Goal: Task Accomplishment & Management: Use online tool/utility

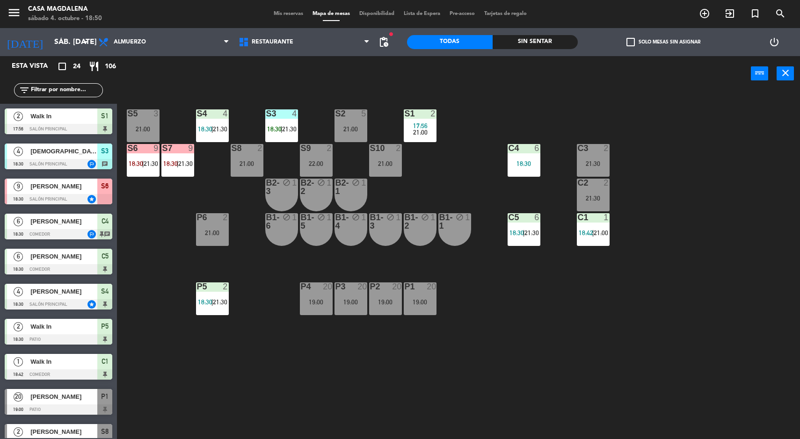
click at [563, 334] on div "S5 3 21:00 S4 4 18:30 | 21:30 S3 4 18:30 | 21:30 S2 5 21:00 S1 2 17:56 21:00 S6…" at bounding box center [462, 267] width 675 height 348
click at [161, 151] on div "S7" at bounding box center [161, 148] width 15 height 8
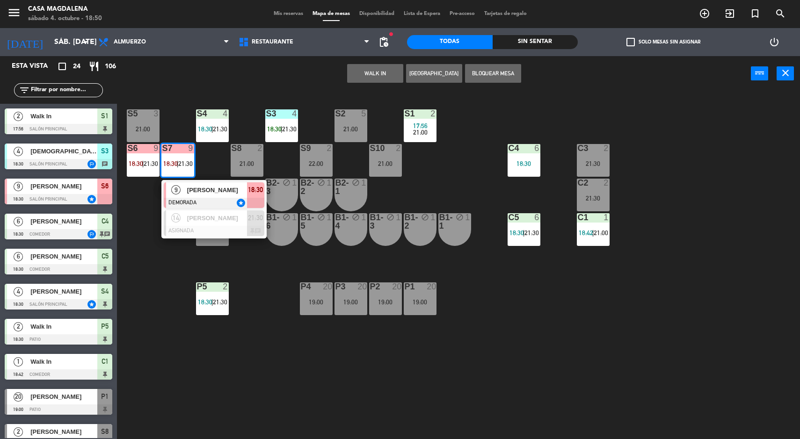
click at [189, 194] on span "[PERSON_NAME]" at bounding box center [217, 190] width 60 height 10
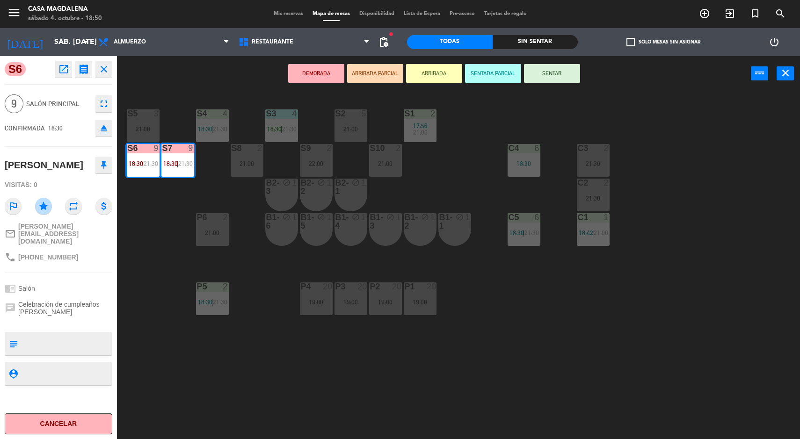
click at [262, 357] on div "S5 3 21:00 S4 4 18:30 | 21:30 S3 4 18:30 | 21:30 S2 5 21:00 S1 2 17:56 21:00 S6…" at bounding box center [462, 267] width 675 height 348
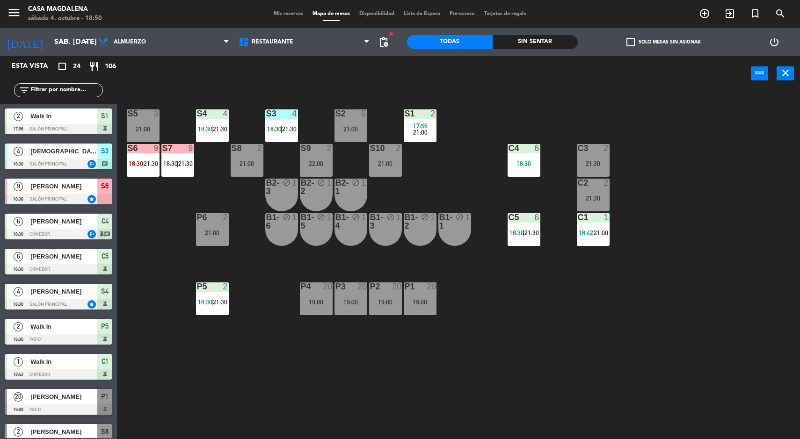
click at [320, 310] on div "P4 20 19:00" at bounding box center [316, 299] width 33 height 33
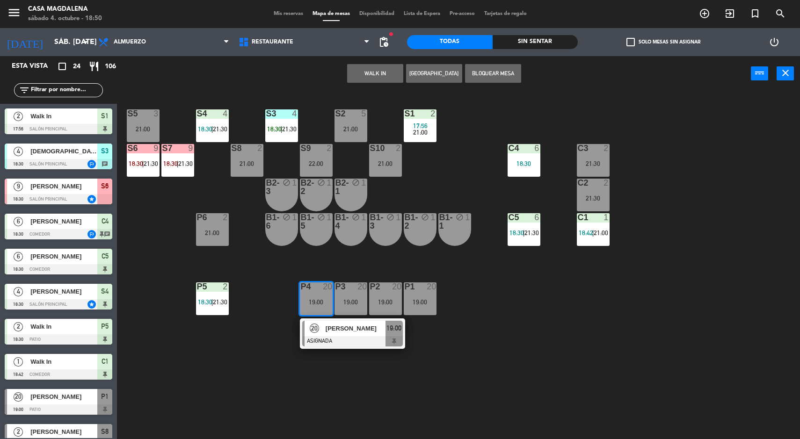
click at [417, 383] on div "S5 3 21:00 S4 4 18:30 | 21:30 S3 4 18:30 | 21:30 S2 5 21:00 S1 2 17:56 21:00 S6…" at bounding box center [462, 267] width 675 height 348
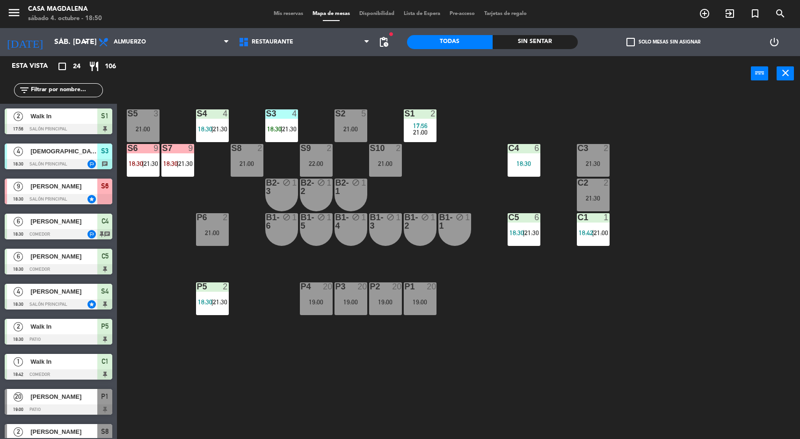
click at [44, 164] on div at bounding box center [59, 164] width 108 height 10
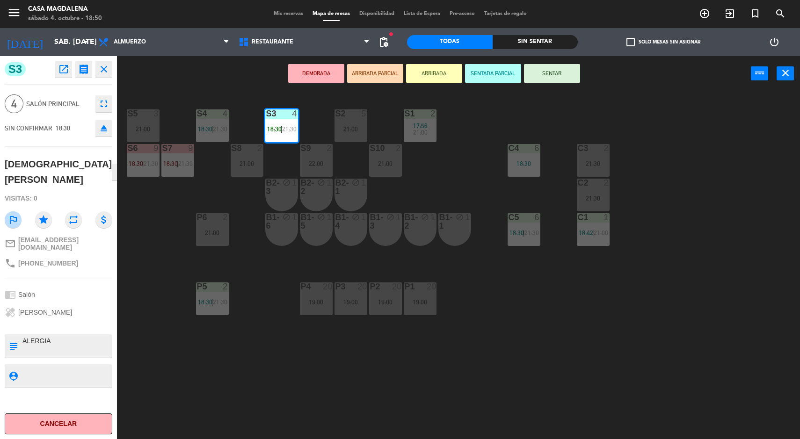
click at [279, 393] on div "S5 3 21:00 S4 4 18:30 | 21:30 S3 4 18:30 | 21:30 S2 5 21:00 S1 2 17:56 21:00 S6…" at bounding box center [462, 267] width 675 height 348
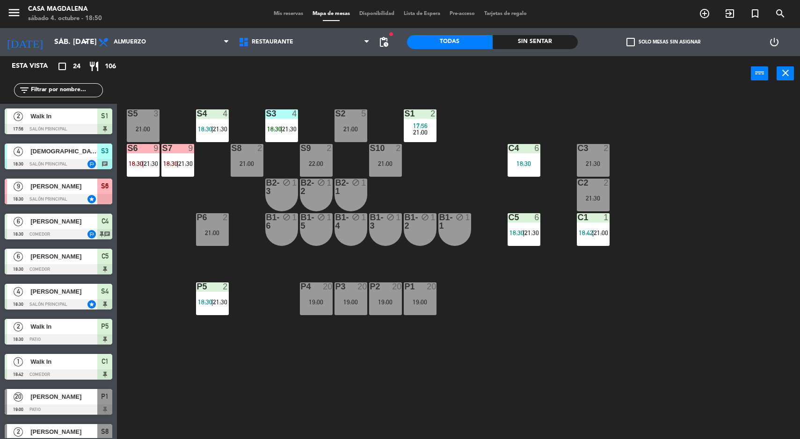
click at [282, 113] on div at bounding box center [281, 113] width 15 height 8
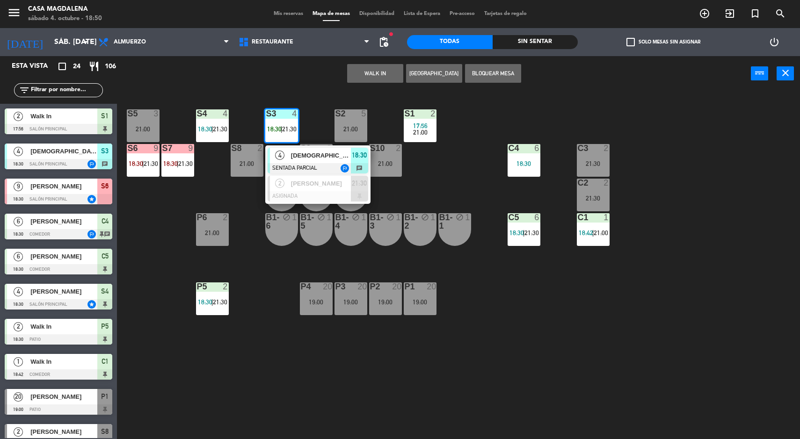
click at [301, 148] on div "[DEMOGRAPHIC_DATA][PERSON_NAME]" at bounding box center [320, 155] width 61 height 15
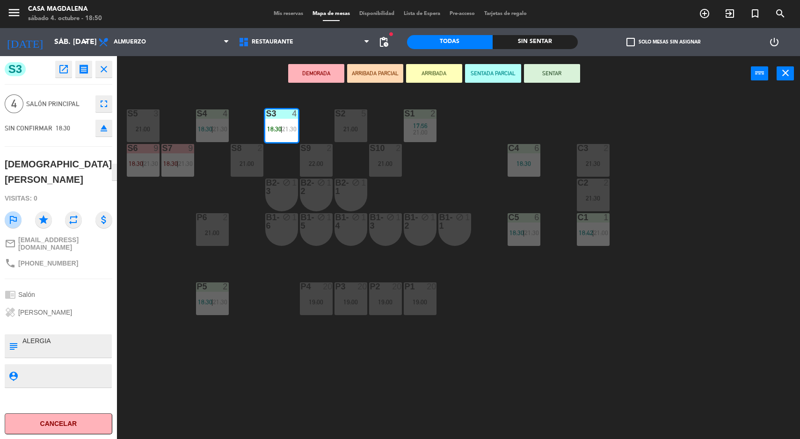
click at [570, 352] on div "S5 3 21:00 S4 4 18:30 | 21:30 S3 4 18:30 | 21:30 S2 5 21:00 S1 2 17:56 21:00 S6…" at bounding box center [462, 267] width 675 height 348
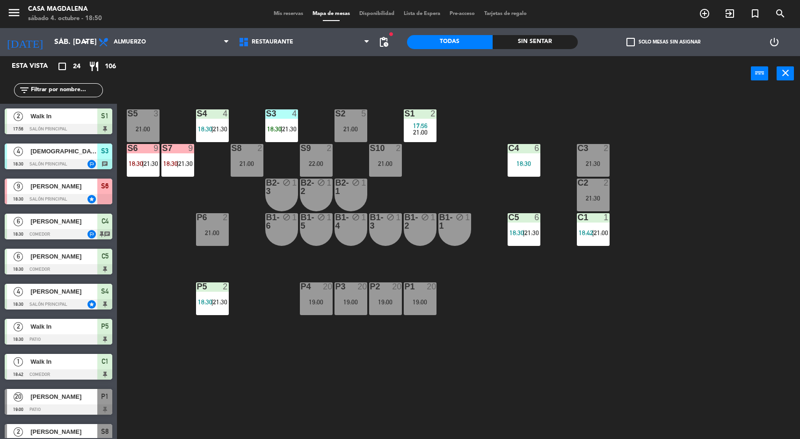
click at [720, 322] on div "S5 3 21:00 S4 4 18:30 | 21:30 S3 4 18:30 | 21:30 S2 5 21:00 S1 2 17:56 21:00 S6…" at bounding box center [462, 267] width 675 height 348
click at [695, 269] on div "S5 3 21:00 S4 4 18:30 | 21:30 S3 4 18:30 | 21:30 S2 5 21:00 S1 2 17:56 21:00 S6…" at bounding box center [462, 267] width 675 height 348
click at [613, 182] on div "2" at bounding box center [608, 183] width 15 height 8
click at [720, 159] on div "S5 3 21:00 S4 4 18:30 | 21:30 S3 4 18:30 | 21:30 S2 5 21:00 S1 2 17:56 21:00 S6…" at bounding box center [462, 267] width 675 height 348
click at [678, 342] on div "S5 3 21:00 S4 4 18:30 | 21:30 S3 4 18:30 | 21:30 S2 5 21:00 S1 2 17:56 21:00 S6…" at bounding box center [462, 267] width 675 height 348
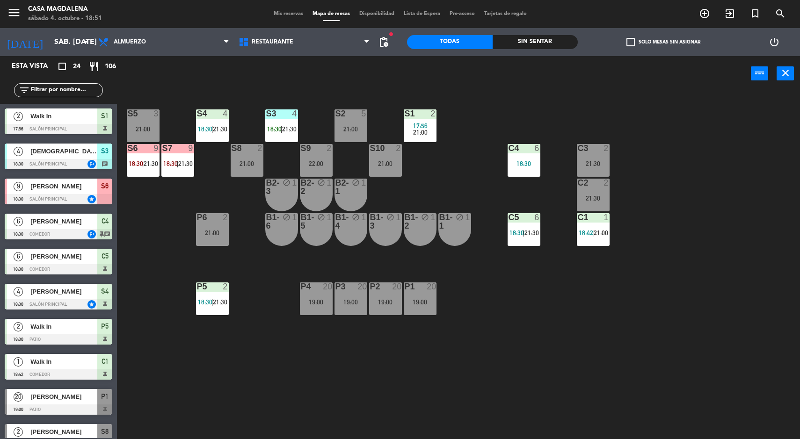
click at [728, 291] on div "S5 3 21:00 S4 4 18:30 | 21:30 S3 4 18:30 | 21:30 S2 5 21:00 S1 2 17:56 21:00 S6…" at bounding box center [462, 267] width 675 height 348
click at [537, 171] on div "C4 6 18:30" at bounding box center [524, 160] width 33 height 33
click at [562, 346] on div "S5 3 21:00 S4 4 18:30 | 21:30 S3 4 18:30 | 21:30 S2 5 21:00 S1 2 17:56 21:00 S6…" at bounding box center [462, 267] width 675 height 348
click at [555, 366] on div "S5 3 21:00 S4 4 18:30 | 21:30 S3 4 18:30 | 21:30 S2 5 21:00 S1 2 17:56 21:00 S6…" at bounding box center [462, 267] width 675 height 348
click at [418, 302] on div "19:00" at bounding box center [420, 302] width 33 height 7
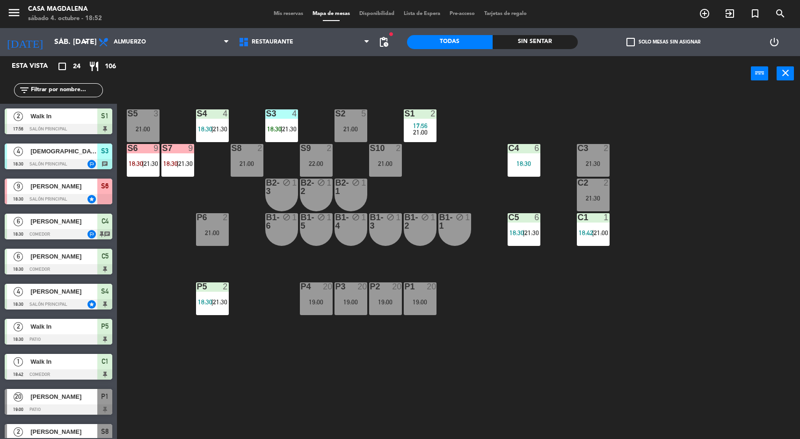
click at [666, 322] on div "S5 3 21:00 S4 4 18:30 | 21:30 S3 4 18:30 | 21:30 S2 5 21:00 S1 2 17:56 21:00 S6…" at bounding box center [462, 267] width 675 height 348
click at [700, 361] on div "S5 3 21:00 S4 4 18:30 | 21:30 S3 4 18:30 | 21:30 S2 5 21:00 S1 2 17:56 21:00 S6…" at bounding box center [462, 267] width 675 height 348
click at [275, 112] on div at bounding box center [281, 113] width 15 height 8
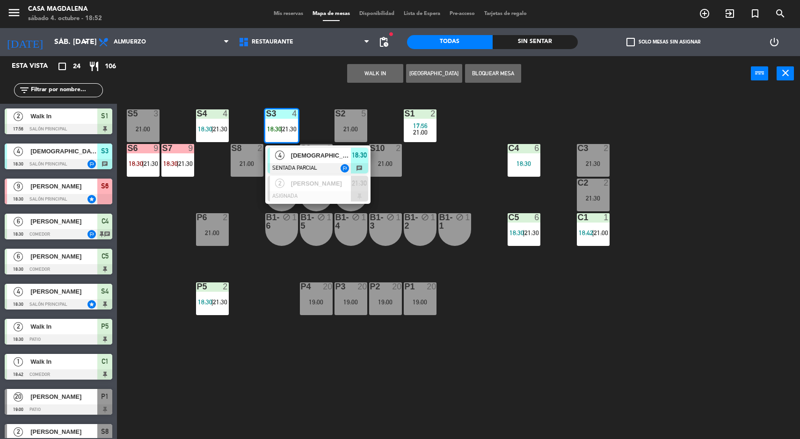
click at [298, 157] on span "[DEMOGRAPHIC_DATA][PERSON_NAME]" at bounding box center [321, 156] width 60 height 10
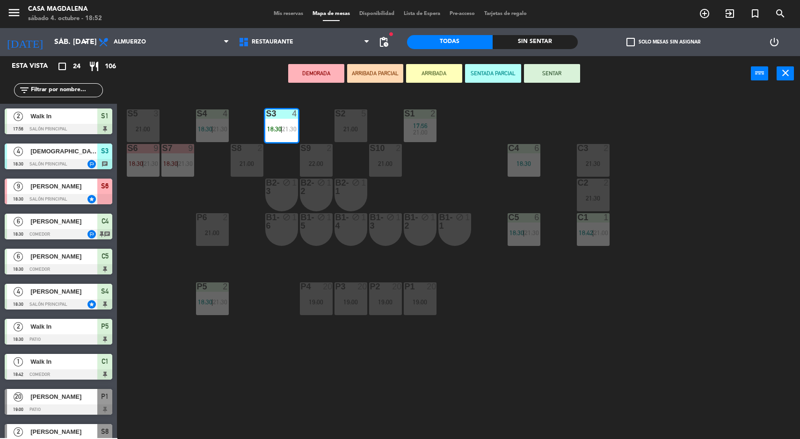
click at [356, 129] on div "21:00" at bounding box center [351, 129] width 33 height 7
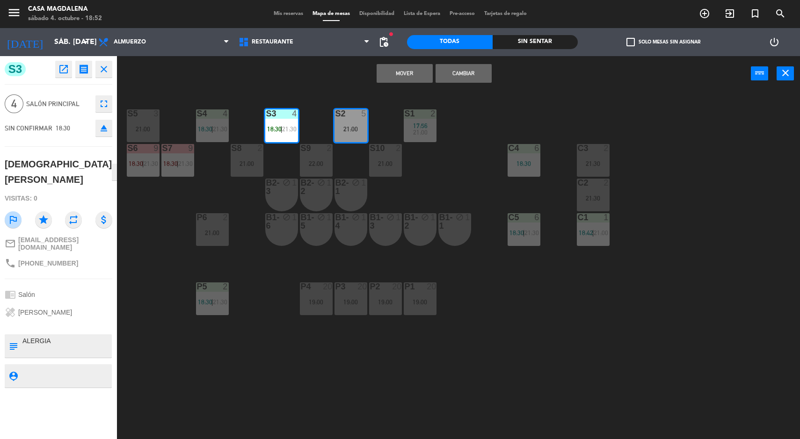
click at [405, 73] on button "Mover" at bounding box center [405, 73] width 56 height 19
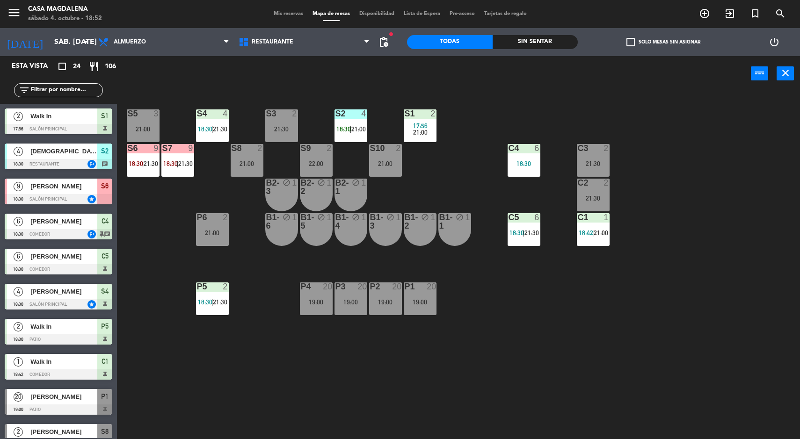
click at [523, 165] on div "18:30" at bounding box center [524, 163] width 33 height 7
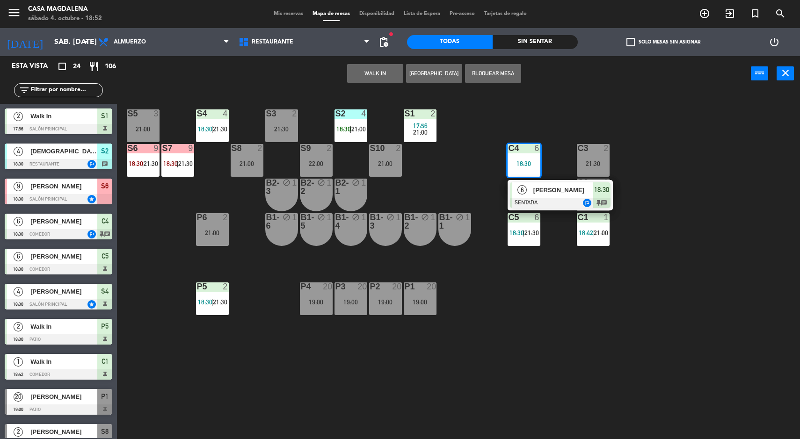
click at [545, 191] on span "[PERSON_NAME]" at bounding box center [563, 190] width 60 height 10
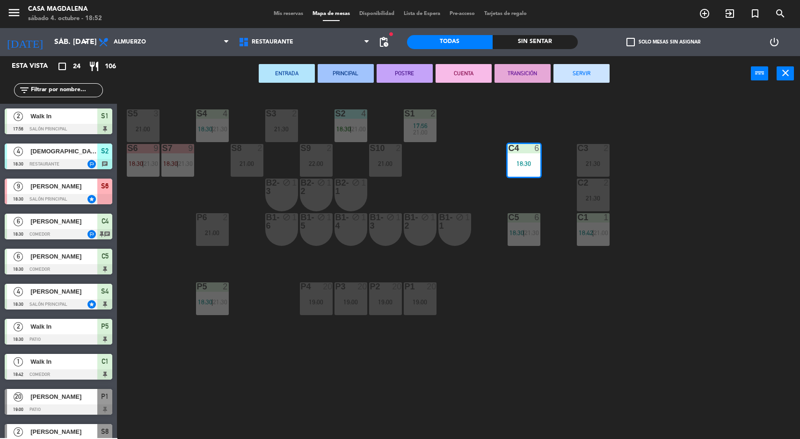
click at [292, 138] on div "S3 2 21:30" at bounding box center [281, 125] width 33 height 33
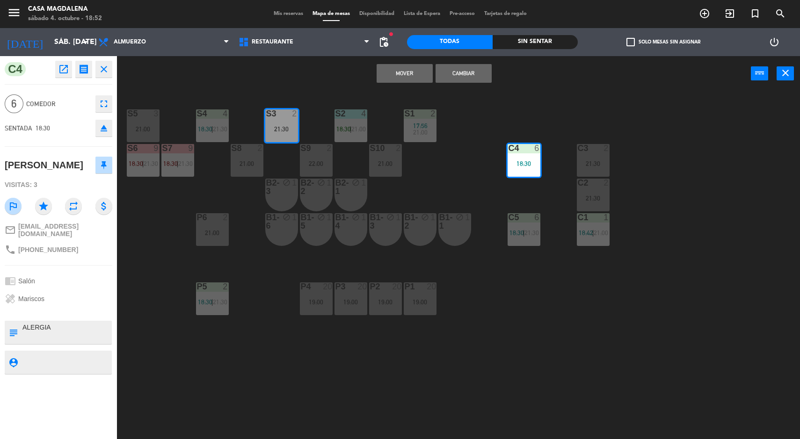
click at [396, 68] on button "Mover" at bounding box center [405, 73] width 56 height 19
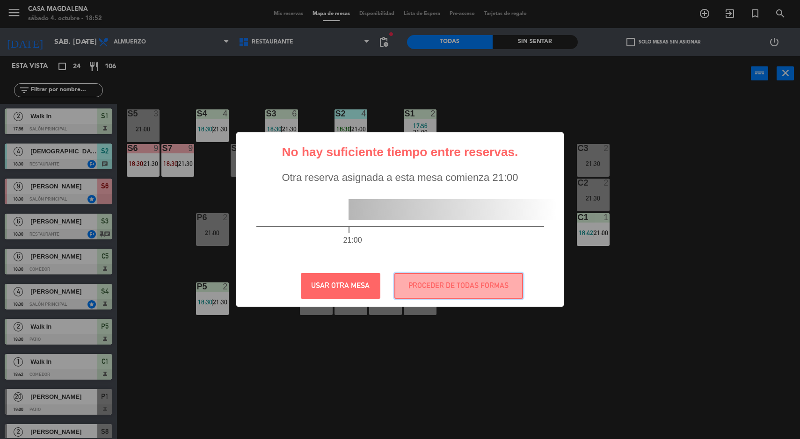
click at [487, 285] on button "PROCEDER DE TODAS FORMAS" at bounding box center [458, 286] width 129 height 26
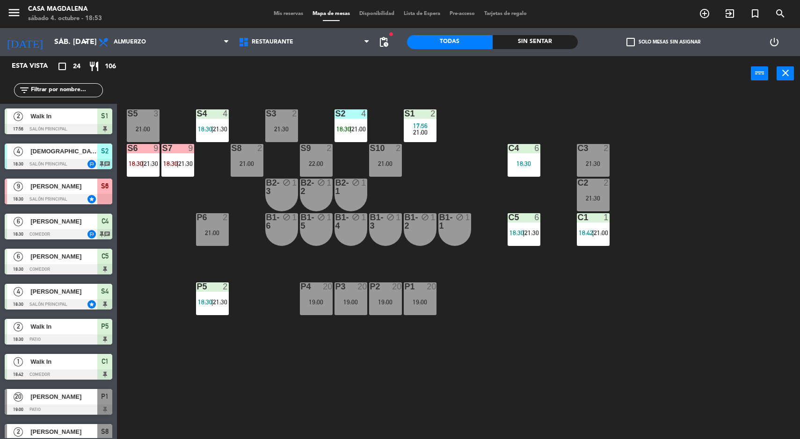
click at [752, 237] on div "S5 3 21:00 S4 4 18:30 | 21:30 S3 2 21:30 S2 4 18:30 | 21:00 S1 2 17:56 21:00 S6…" at bounding box center [462, 267] width 675 height 348
click at [570, 146] on div "C3" at bounding box center [577, 148] width 15 height 8
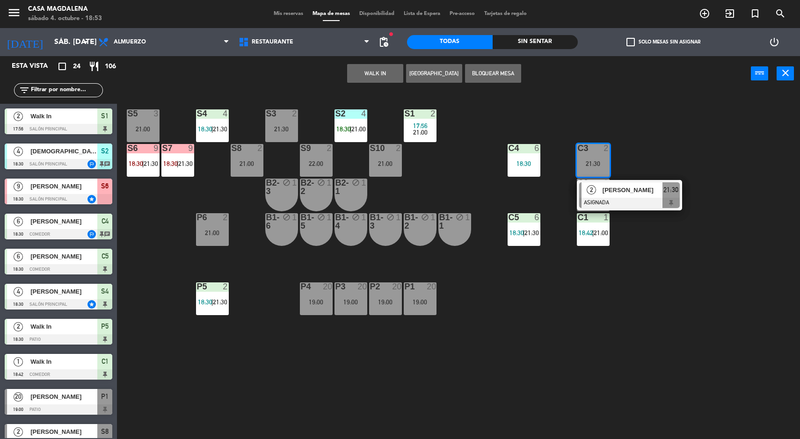
click at [676, 315] on div "S5 3 21:00 S4 4 18:30 | 21:30 S3 2 21:30 S2 4 18:30 | 21:00 S1 2 17:56 21:00 S6…" at bounding box center [462, 267] width 675 height 348
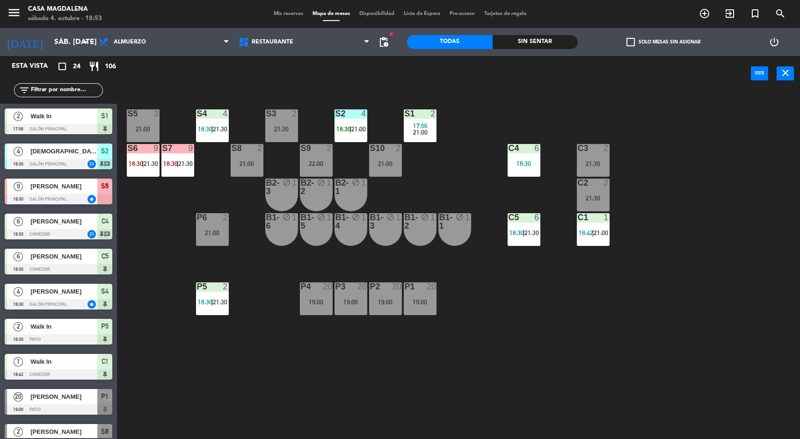
click at [530, 160] on div "18:30" at bounding box center [524, 163] width 33 height 7
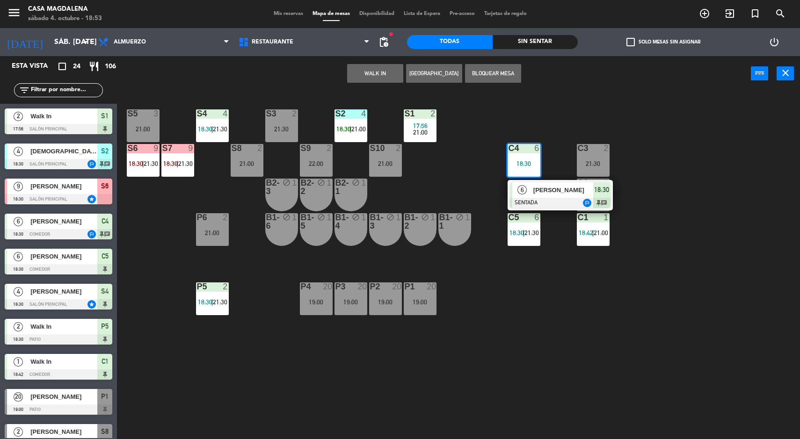
click at [545, 189] on span "[PERSON_NAME]" at bounding box center [563, 190] width 60 height 10
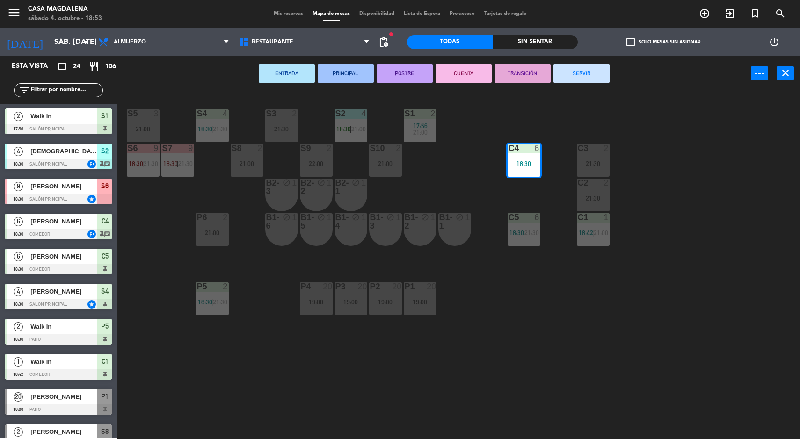
click at [274, 116] on div at bounding box center [281, 113] width 15 height 8
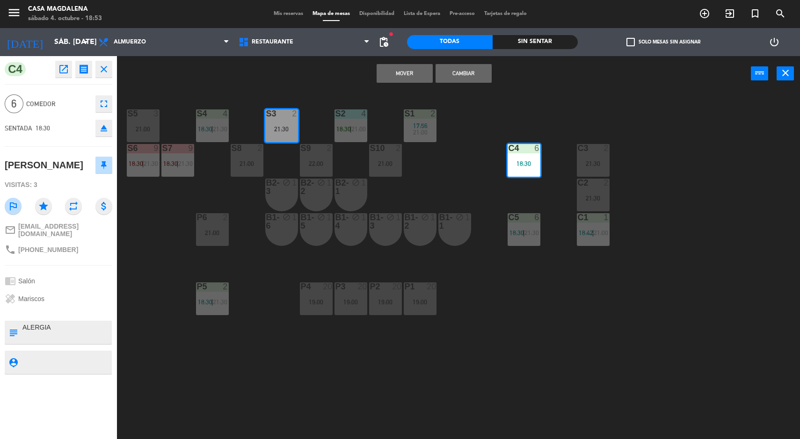
click at [408, 70] on button "Mover" at bounding box center [405, 73] width 56 height 19
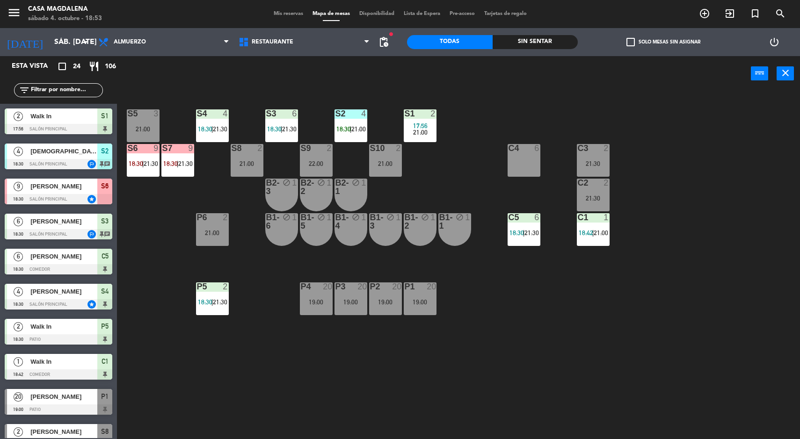
click at [515, 35] on div "Sin sentar" at bounding box center [536, 42] width 86 height 14
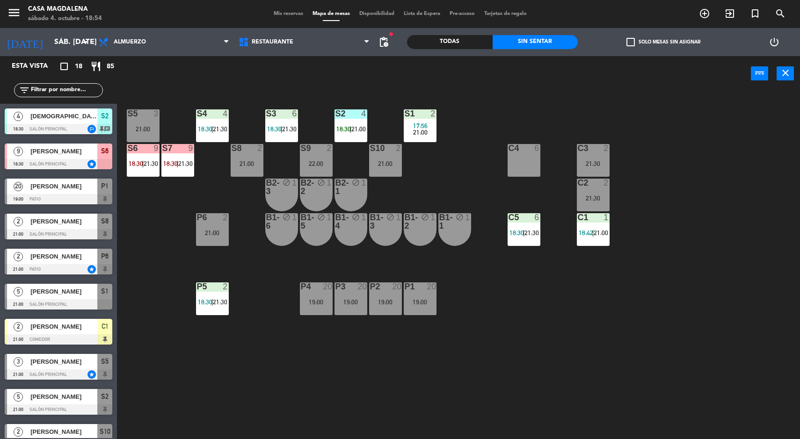
click at [349, 121] on div "S2 4 18:30 | 21:00" at bounding box center [351, 125] width 33 height 33
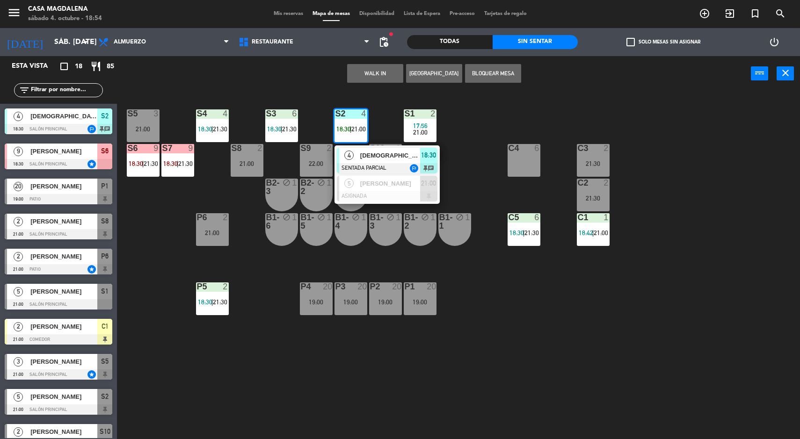
click at [399, 172] on div at bounding box center [387, 168] width 101 height 10
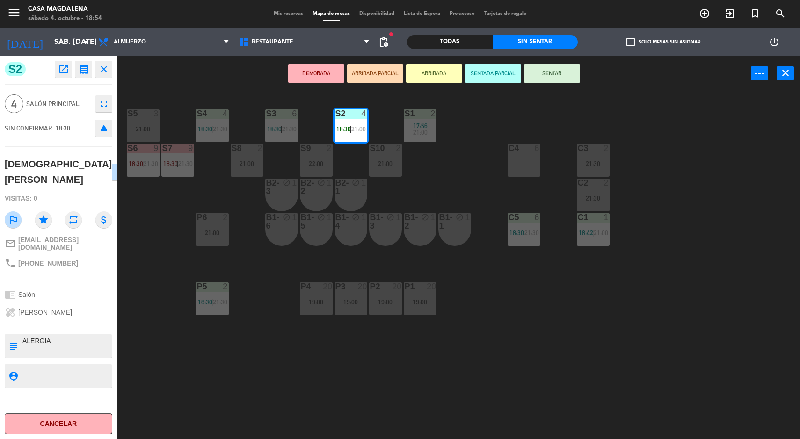
click at [553, 71] on button "SENTAR" at bounding box center [552, 73] width 56 height 19
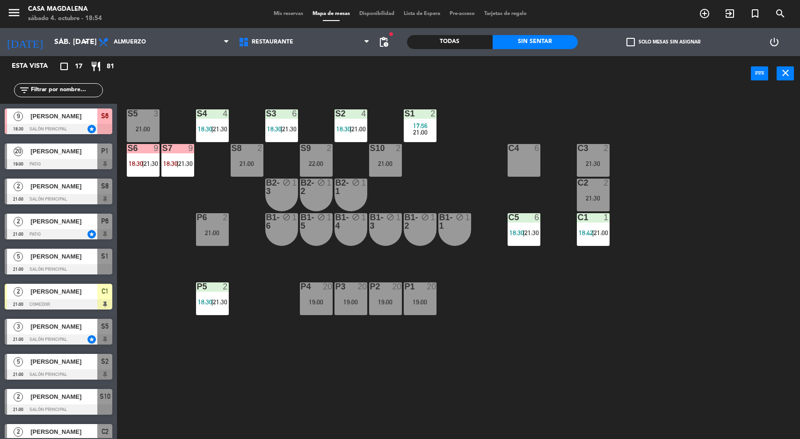
click at [732, 273] on div "S5 3 21:00 S4 4 18:30 | 21:30 S3 6 18:30 | 21:30 S2 4 18:30 | 21:00 S1 2 17:56 …" at bounding box center [462, 267] width 675 height 348
